Goal: Task Accomplishment & Management: Use online tool/utility

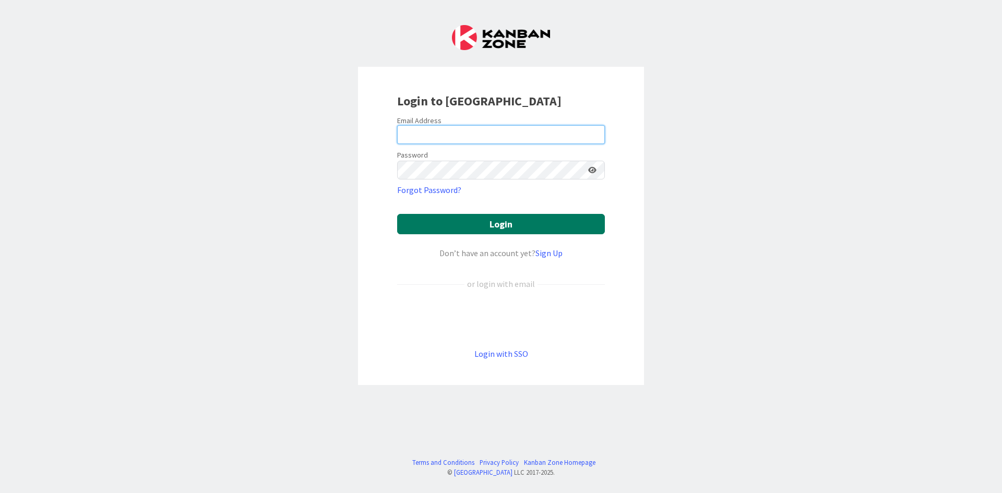
type input "[EMAIL_ADDRESS][PERSON_NAME][DOMAIN_NAME]"
click at [505, 215] on button "Login" at bounding box center [501, 224] width 208 height 20
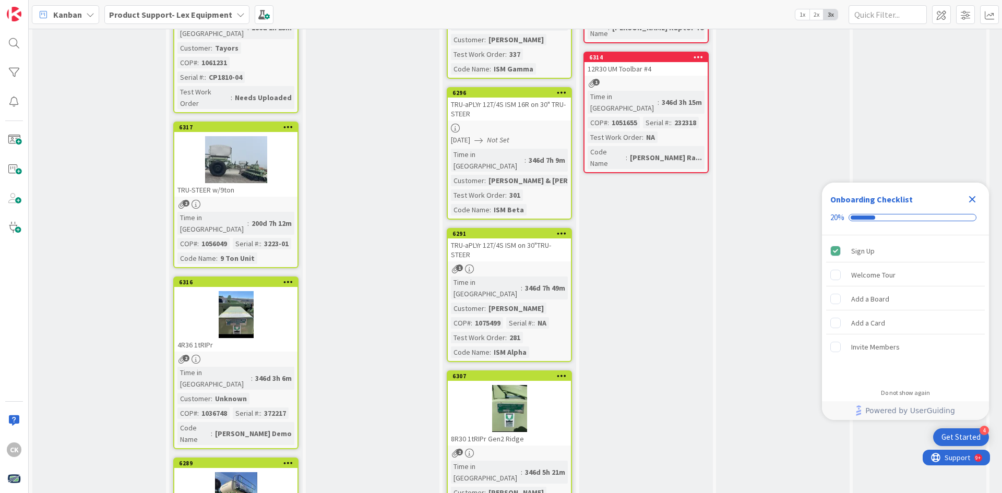
scroll to position [1044, 0]
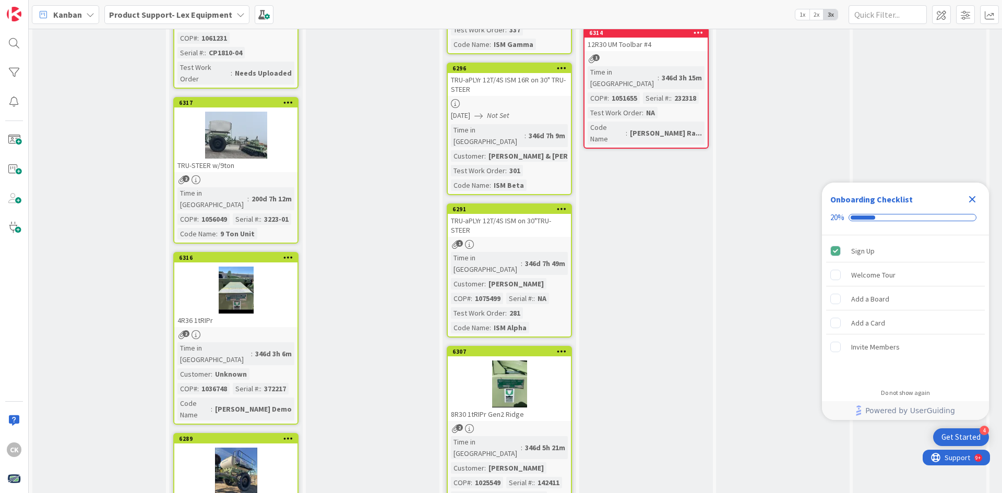
click at [234, 267] on div at bounding box center [235, 290] width 123 height 47
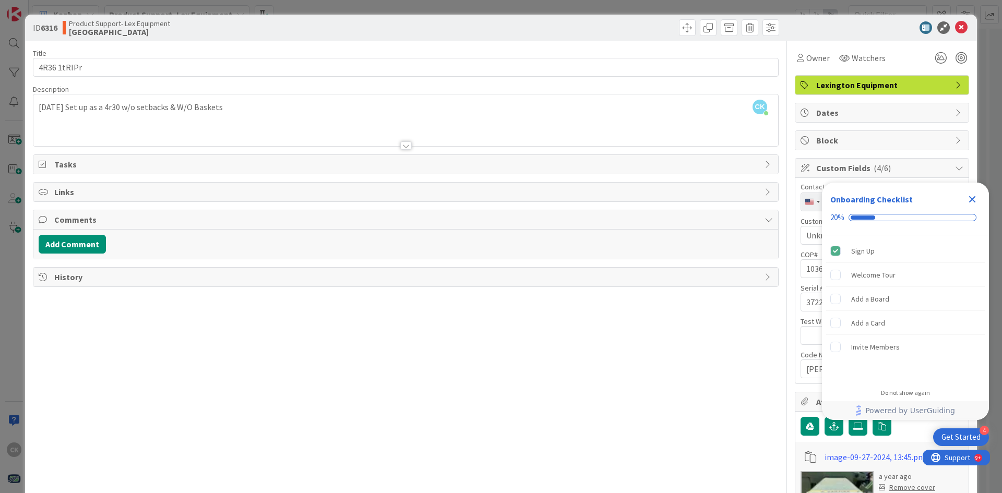
click at [975, 195] on icon "Close Checklist" at bounding box center [972, 199] width 13 height 13
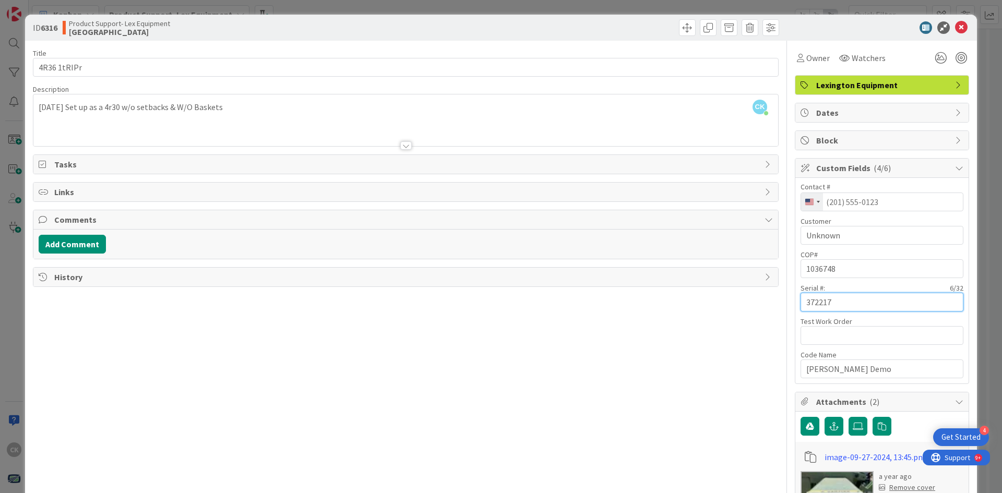
drag, startPoint x: 834, startPoint y: 305, endPoint x: 783, endPoint y: 306, distance: 50.7
click at [783, 306] on div "Title 11 / 128 4R36 1tRIPr Description CK Court [PERSON_NAME] just joined [DATE…" at bounding box center [501, 356] width 936 height 631
drag, startPoint x: 956, startPoint y: 23, endPoint x: 948, endPoint y: 15, distance: 11.4
click at [956, 23] on icon at bounding box center [961, 27] width 13 height 13
